Goal: Transaction & Acquisition: Purchase product/service

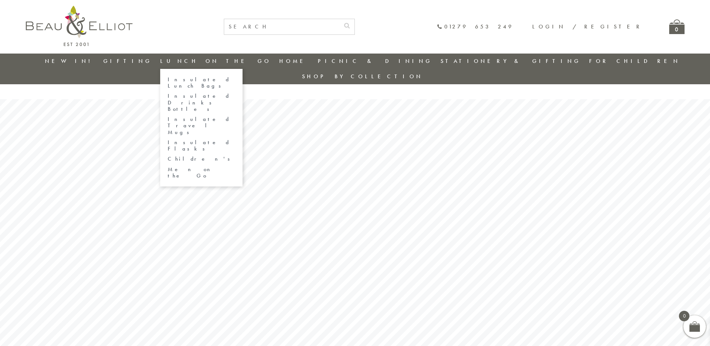
drag, startPoint x: 229, startPoint y: 76, endPoint x: 259, endPoint y: 89, distance: 32.6
click at [229, 76] on link "Insulated Lunch Bags" at bounding box center [201, 82] width 67 height 13
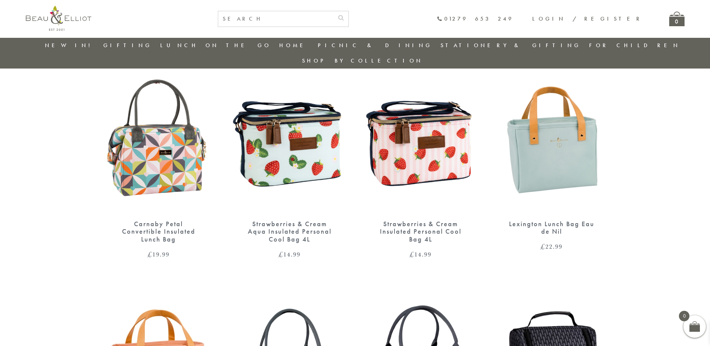
scroll to position [508, 0]
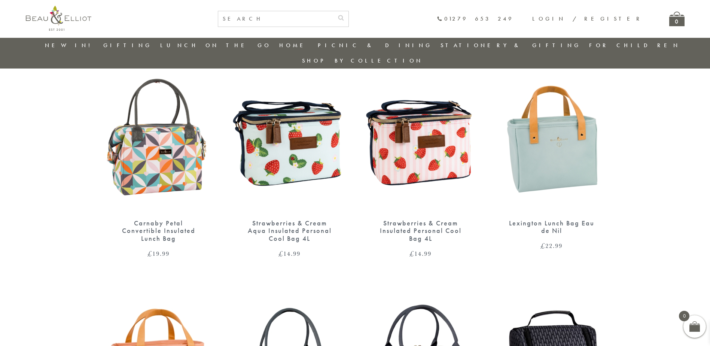
click at [541, 123] on img at bounding box center [551, 137] width 116 height 150
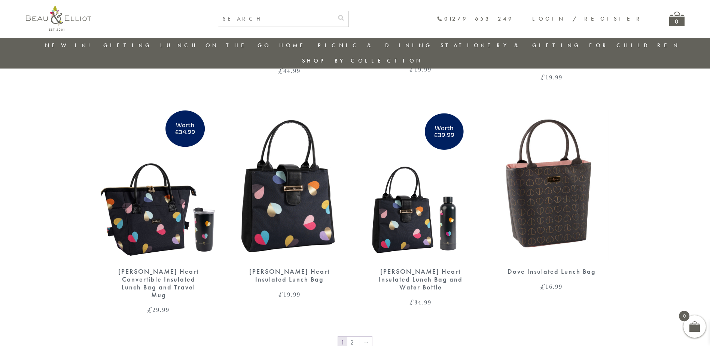
scroll to position [1147, 0]
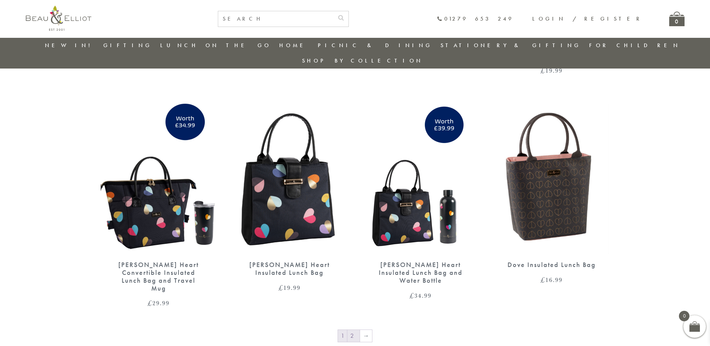
click at [357, 330] on link "2" at bounding box center [353, 336] width 12 height 12
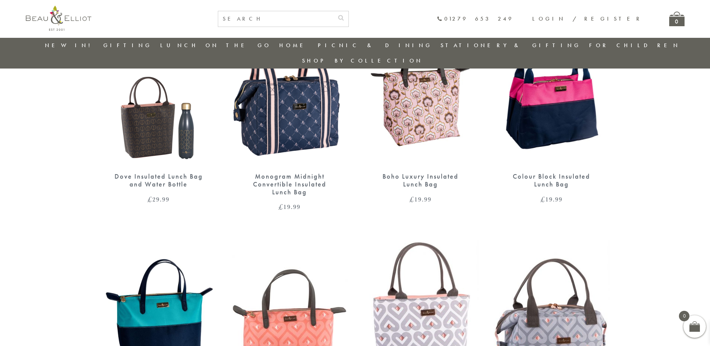
scroll to position [471, 0]
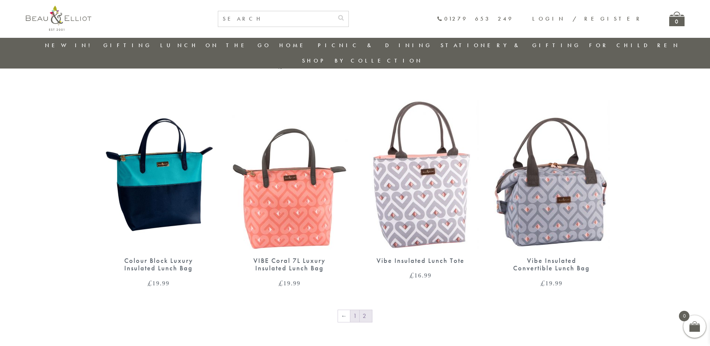
click at [355, 310] on link "1" at bounding box center [354, 316] width 9 height 12
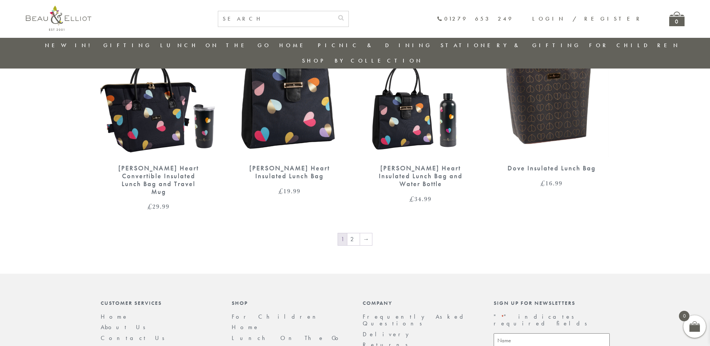
scroll to position [1294, 0]
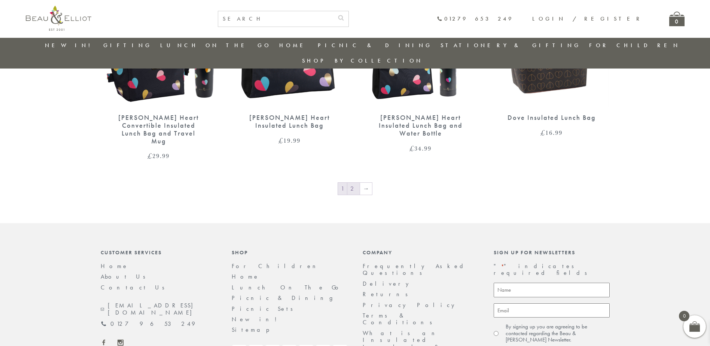
click at [356, 183] on link "2" at bounding box center [353, 189] width 12 height 12
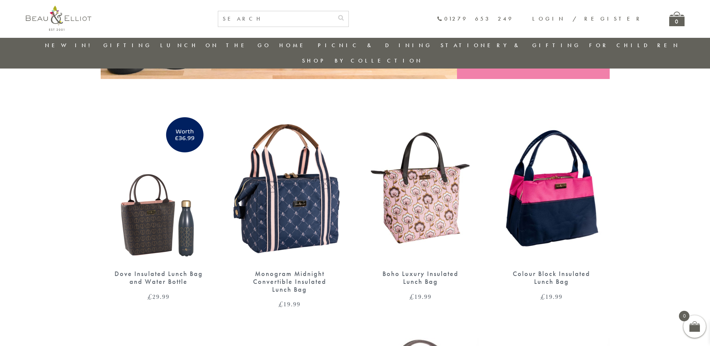
scroll to position [246, 0]
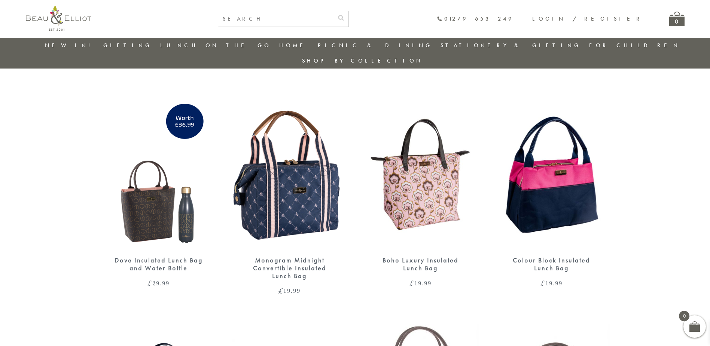
click at [282, 179] on img at bounding box center [290, 174] width 116 height 150
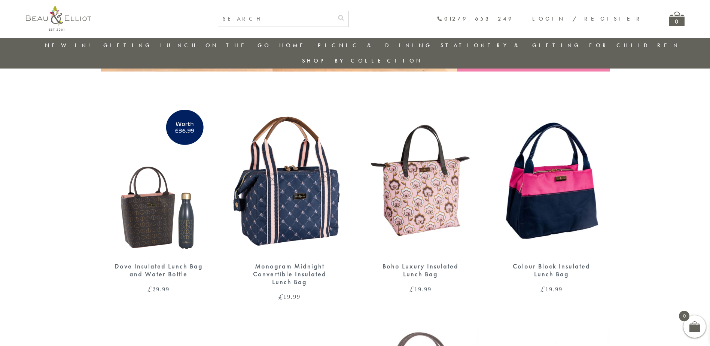
scroll to position [157, 0]
